Goal: Information Seeking & Learning: Check status

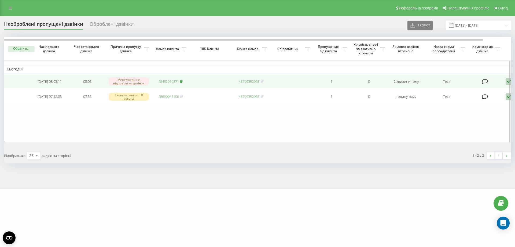
click at [182, 81] on rect at bounding box center [181, 81] width 2 height 2
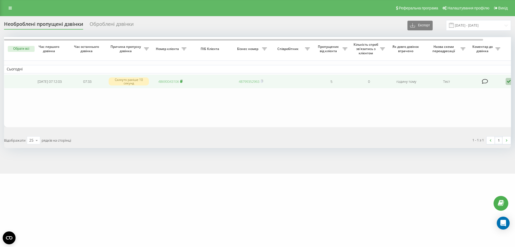
click at [181, 81] on rect at bounding box center [181, 81] width 2 height 2
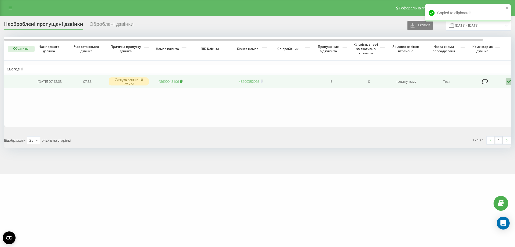
click at [182, 80] on icon at bounding box center [182, 80] width 2 height 2
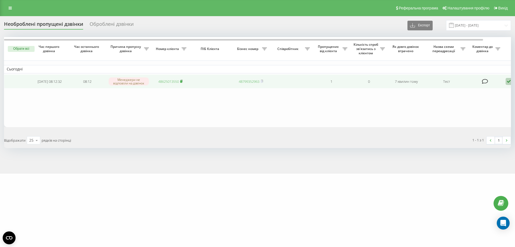
click at [182, 80] on icon at bounding box center [181, 80] width 2 height 3
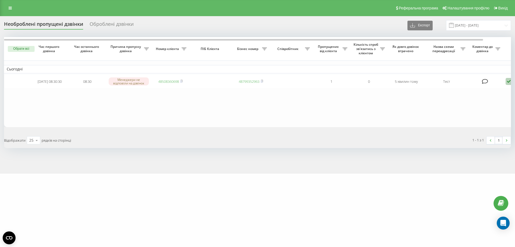
drag, startPoint x: 183, startPoint y: 80, endPoint x: 133, endPoint y: 22, distance: 76.9
click at [182, 80] on icon at bounding box center [181, 80] width 2 height 3
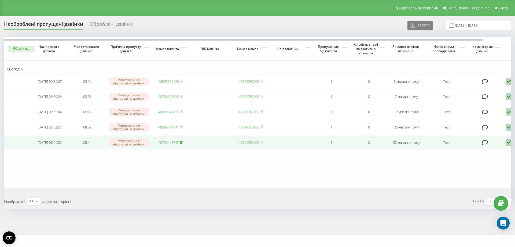
click at [182, 143] on icon at bounding box center [182, 142] width 2 height 2
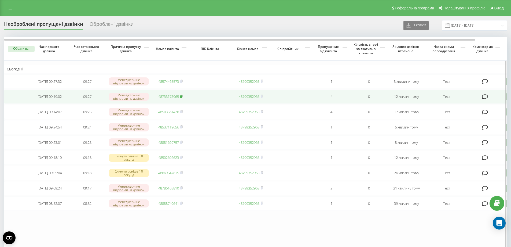
click at [182, 97] on icon at bounding box center [181, 95] width 2 height 3
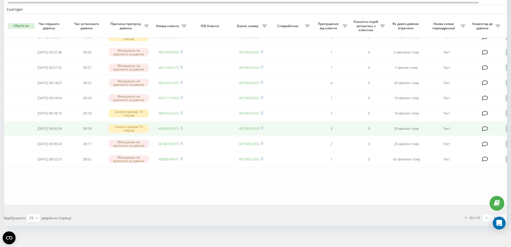
scroll to position [73, 0]
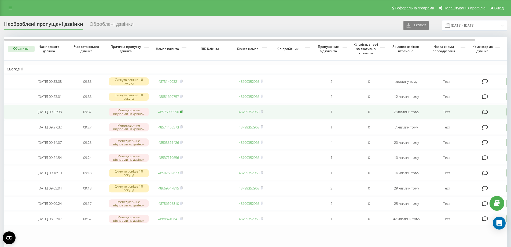
click at [182, 113] on rect at bounding box center [181, 112] width 2 height 2
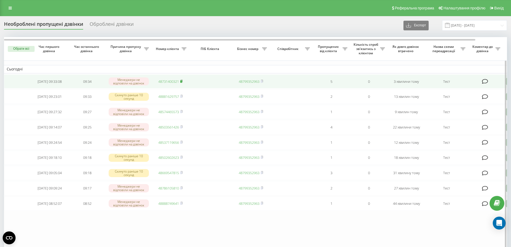
click at [181, 81] on rect at bounding box center [181, 81] width 2 height 2
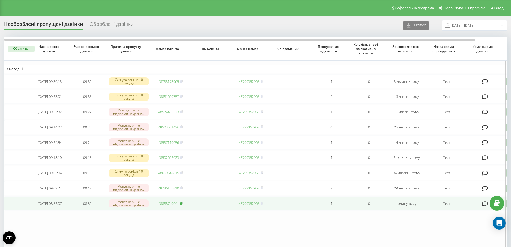
click at [182, 204] on icon at bounding box center [182, 202] width 2 height 2
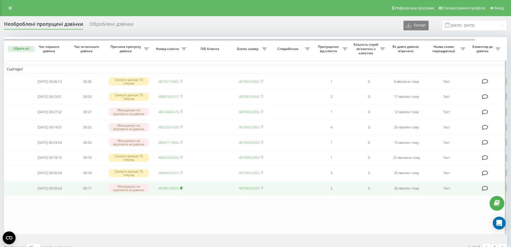
click at [182, 189] on rect at bounding box center [181, 188] width 2 height 2
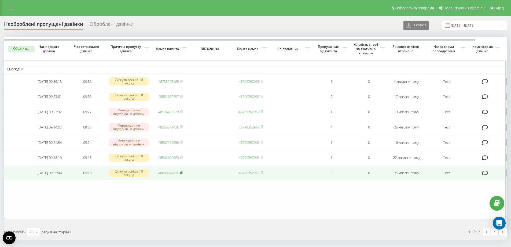
click at [181, 174] on rect at bounding box center [181, 172] width 2 height 2
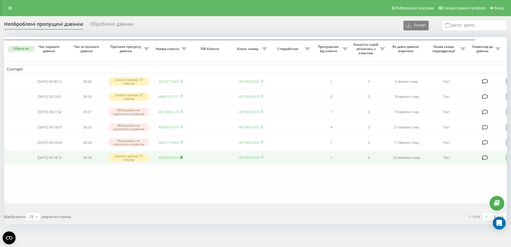
click at [182, 159] on icon at bounding box center [181, 156] width 2 height 3
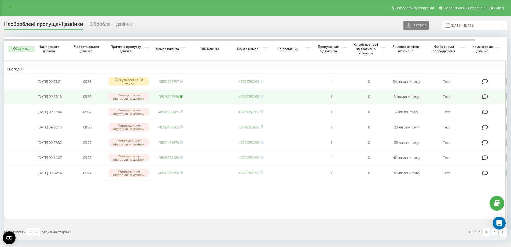
click at [182, 98] on rect at bounding box center [181, 96] width 2 height 2
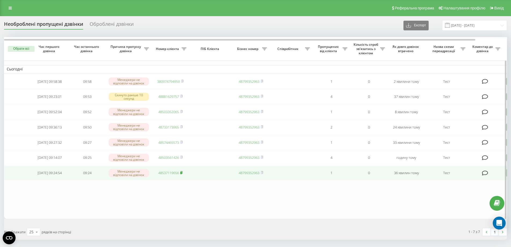
click at [182, 174] on icon at bounding box center [181, 172] width 2 height 3
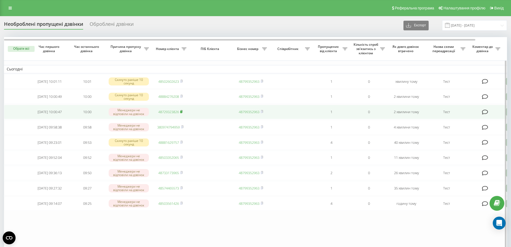
click at [182, 112] on icon at bounding box center [182, 111] width 2 height 2
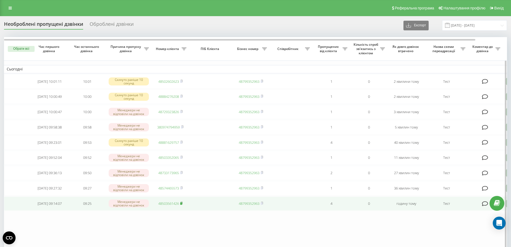
click at [181, 204] on rect at bounding box center [181, 203] width 2 height 2
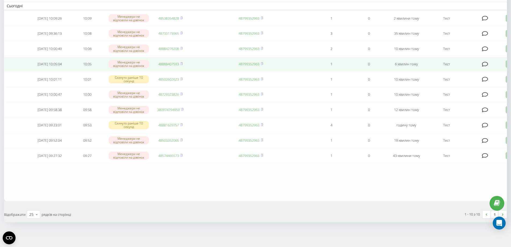
scroll to position [73, 0]
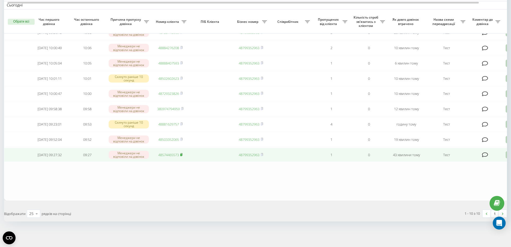
click at [182, 153] on rect at bounding box center [181, 154] width 2 height 2
click at [506, 153] on icon at bounding box center [509, 154] width 6 height 7
click at [486, 162] on div "Не вдалося зв'язатися" at bounding box center [486, 163] width 100 height 10
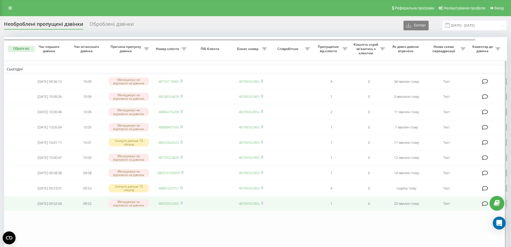
click at [183, 210] on td "48503352065" at bounding box center [171, 203] width 38 height 14
click at [182, 204] on rect at bounding box center [181, 203] width 2 height 2
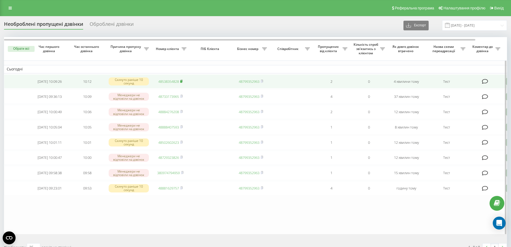
click at [182, 80] on icon at bounding box center [182, 80] width 2 height 2
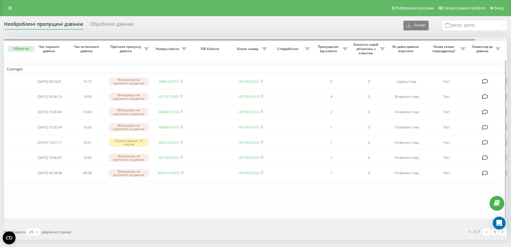
scroll to position [0, 9]
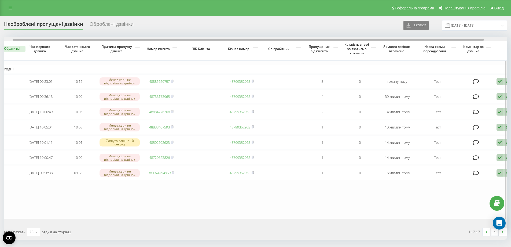
drag, startPoint x: 401, startPoint y: 39, endPoint x: 409, endPoint y: 40, distance: 8.7
click at [409, 40] on div at bounding box center [248, 40] width 471 height 2
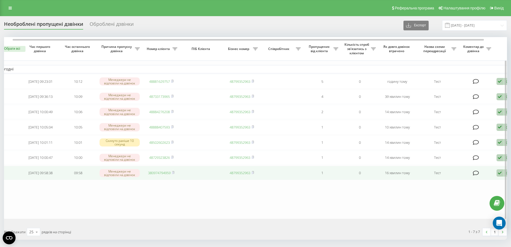
click at [500, 176] on icon at bounding box center [500, 172] width 6 height 7
click at [455, 184] on span "Не вдалося зв'язатися" at bounding box center [451, 181] width 41 height 5
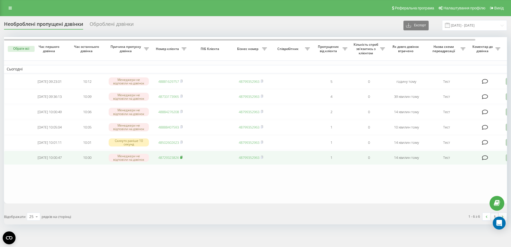
click at [182, 158] on icon at bounding box center [182, 157] width 2 height 2
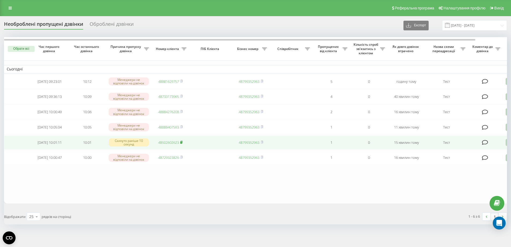
click at [181, 145] on span at bounding box center [181, 142] width 2 height 5
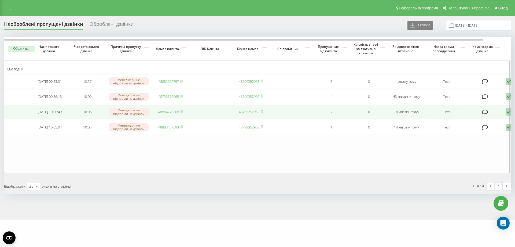
drag, startPoint x: 183, startPoint y: 129, endPoint x: 173, endPoint y: 114, distance: 18.6
click at [182, 128] on icon at bounding box center [182, 126] width 2 height 2
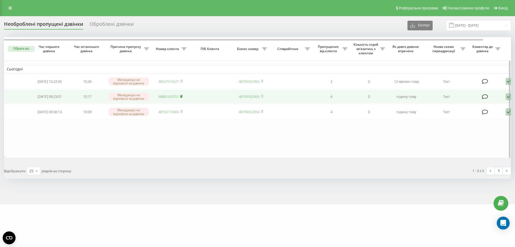
click at [182, 98] on rect at bounding box center [181, 96] width 2 height 2
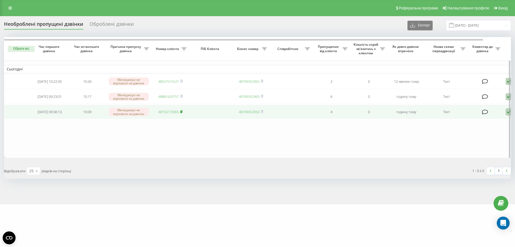
click at [181, 113] on rect at bounding box center [181, 112] width 2 height 2
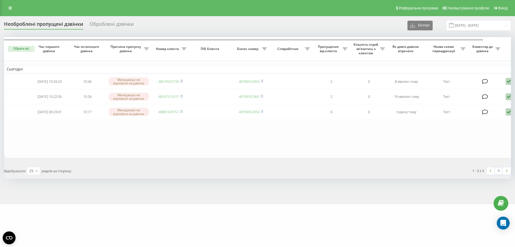
click at [132, 170] on div "Відображати 25 10 25 50 100 рядків на сторінці" at bounding box center [128, 171] width 257 height 16
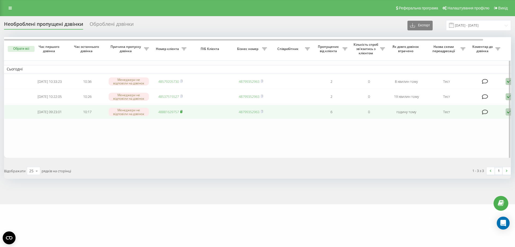
click at [181, 113] on rect at bounding box center [181, 112] width 2 height 2
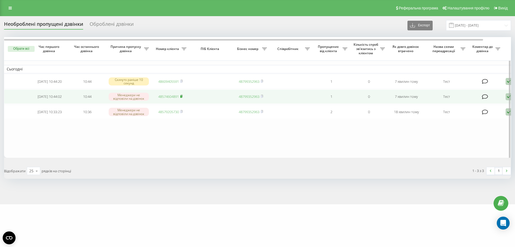
click at [182, 97] on icon at bounding box center [182, 96] width 2 height 2
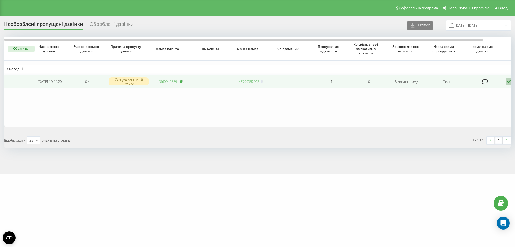
click at [182, 81] on rect at bounding box center [181, 81] width 2 height 2
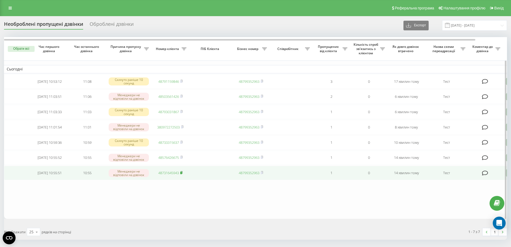
click at [181, 174] on icon at bounding box center [181, 172] width 2 height 3
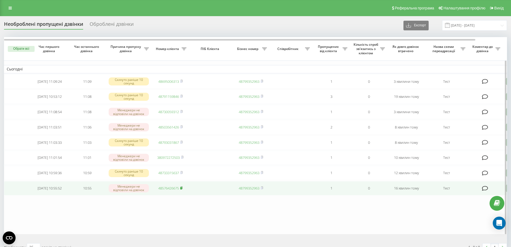
click at [181, 189] on rect at bounding box center [181, 188] width 2 height 2
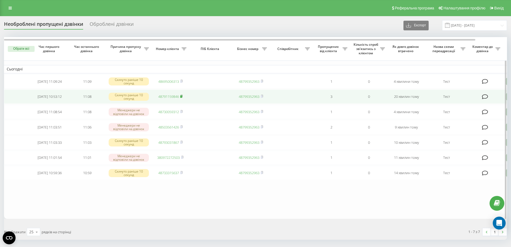
click at [182, 96] on icon at bounding box center [182, 96] width 2 height 2
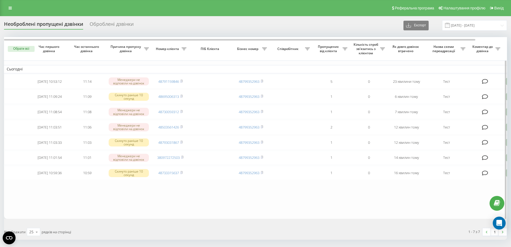
click at [129, 199] on table "Сьогодні 2025-08-19 10:53:12 11:14 Менеджери не відповіли на дзвінок 4879115984…" at bounding box center [272, 127] width 537 height 181
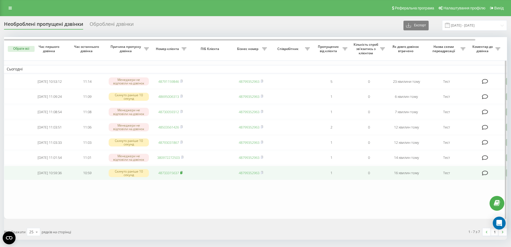
click at [182, 174] on icon at bounding box center [181, 172] width 2 height 3
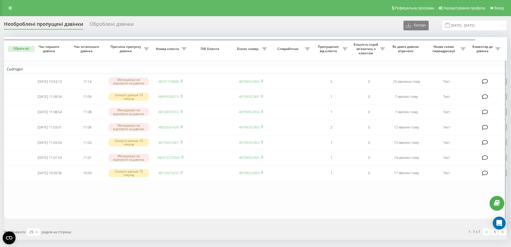
click at [150, 209] on table "Сьогодні [DATE] 10:53:12 11:14 Менеджери не відповіли на дзвінок 48791159846 48…" at bounding box center [272, 127] width 537 height 181
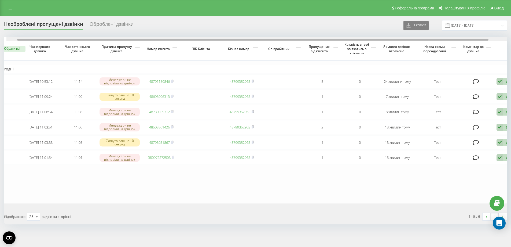
scroll to position [0, 12]
drag, startPoint x: 337, startPoint y: 39, endPoint x: 348, endPoint y: 39, distance: 11.0
click at [348, 39] on div at bounding box center [250, 40] width 471 height 2
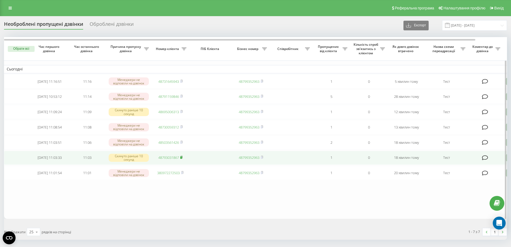
click at [182, 159] on rect at bounding box center [181, 157] width 2 height 2
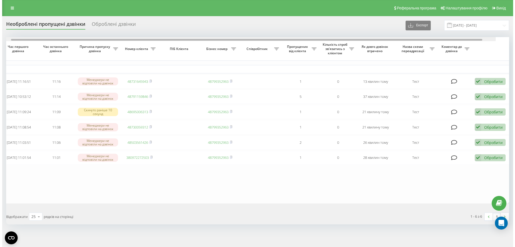
scroll to position [0, 34]
drag, startPoint x: 349, startPoint y: 40, endPoint x: 383, endPoint y: 42, distance: 33.9
click at [383, 42] on div "Обрати всі Час першого дзвінка Час останнього дзвінка Причина пропуску дзвінка …" at bounding box center [255, 120] width 503 height 166
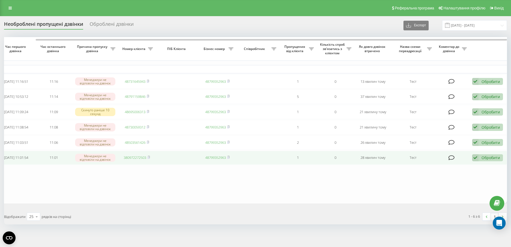
click at [477, 161] on icon at bounding box center [475, 157] width 6 height 7
click at [419, 181] on div "Зв'язався з клієнтом за допомогою іншого каналу" at bounding box center [452, 176] width 100 height 10
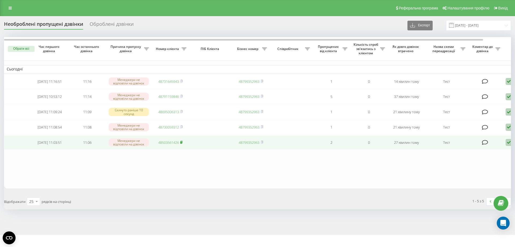
click at [182, 144] on icon at bounding box center [181, 141] width 2 height 3
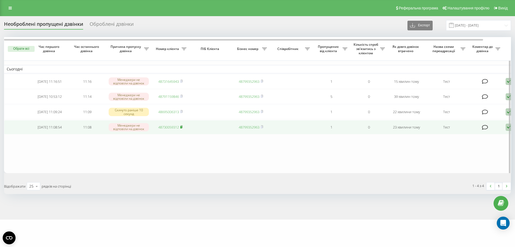
click at [182, 128] on rect at bounding box center [181, 127] width 2 height 2
click at [181, 128] on rect at bounding box center [181, 127] width 2 height 2
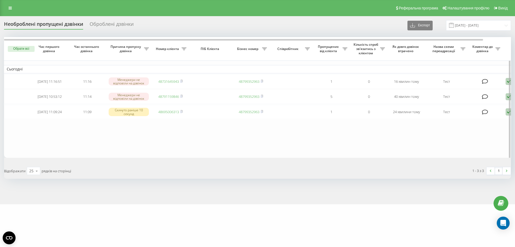
click at [158, 156] on table "Сьогодні [DATE] 11:16:51 11:16 Менеджери не відповіли на дзвінок 48731645943 48…" at bounding box center [272, 97] width 537 height 120
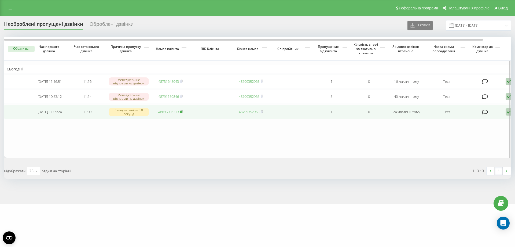
click at [181, 114] on span at bounding box center [181, 111] width 2 height 5
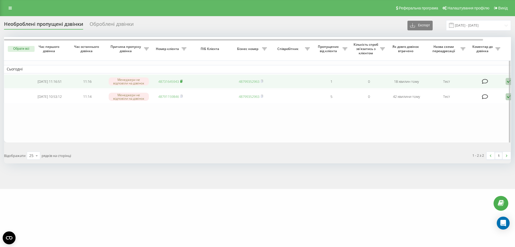
click at [181, 80] on icon at bounding box center [181, 80] width 2 height 3
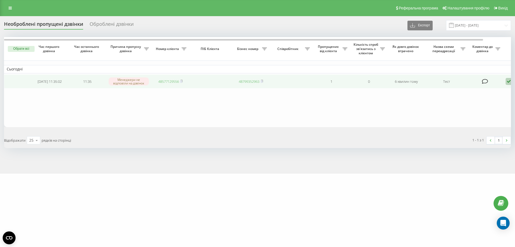
click at [184, 80] on td "48577129556" at bounding box center [171, 81] width 38 height 14
click at [182, 82] on icon at bounding box center [182, 80] width 2 height 2
click at [182, 81] on rect at bounding box center [181, 81] width 2 height 2
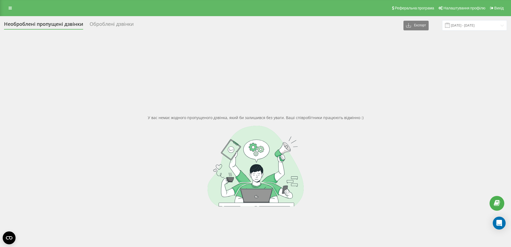
click at [81, 92] on div "У вас немає жодного пропущеного дзвінка, який би залишився без уваги. Ваші спів…" at bounding box center [255, 160] width 503 height 247
